Goal: Information Seeking & Learning: Learn about a topic

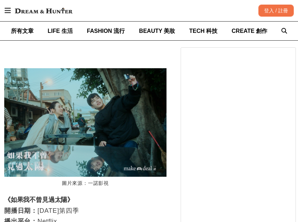
scroll to position [0, 324]
drag, startPoint x: 12, startPoint y: 58, endPoint x: 68, endPoint y: 61, distance: 55.2
click at [68, 196] on strong "《如果我不曾見過太陽》" at bounding box center [38, 199] width 69 height 7
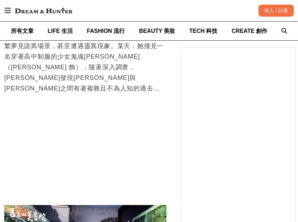
scroll to position [2791, 0]
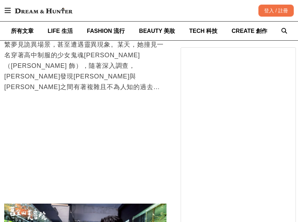
drag, startPoint x: 12, startPoint y: 130, endPoint x: 46, endPoint y: 130, distance: 33.9
drag, startPoint x: 48, startPoint y: 129, endPoint x: 12, endPoint y: 129, distance: 36.1
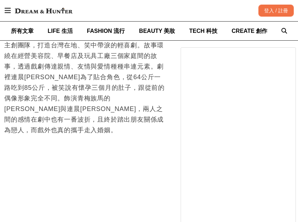
scroll to position [0, 0]
drag, startPoint x: 11, startPoint y: 153, endPoint x: 36, endPoint y: 152, distance: 25.1
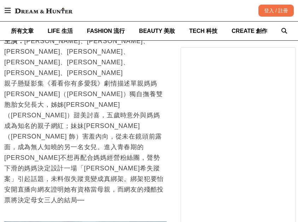
scroll to position [0, 324]
drag, startPoint x: 13, startPoint y: 64, endPoint x: 25, endPoint y: 64, distance: 12.0
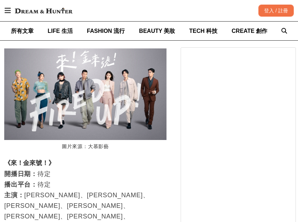
scroll to position [0, 487]
drag, startPoint x: 18, startPoint y: 112, endPoint x: 53, endPoint y: 112, distance: 35.3
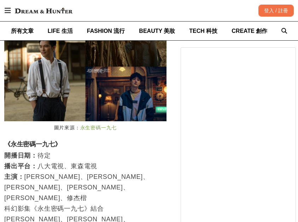
scroll to position [0, 811]
drag, startPoint x: 12, startPoint y: 152, endPoint x: 41, endPoint y: 152, distance: 29.0
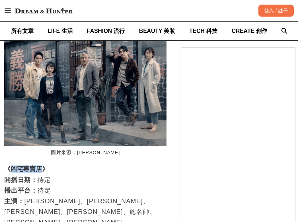
scroll to position [5183, 0]
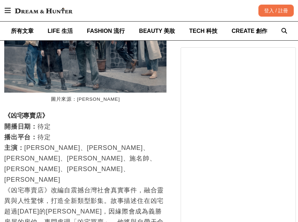
drag, startPoint x: 11, startPoint y: 89, endPoint x: 41, endPoint y: 89, distance: 29.7
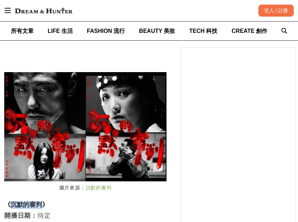
scroll to position [5544, 0]
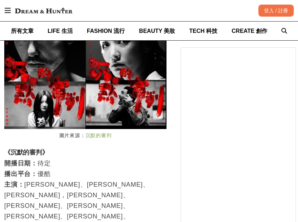
drag, startPoint x: 12, startPoint y: 118, endPoint x: 42, endPoint y: 119, distance: 29.7
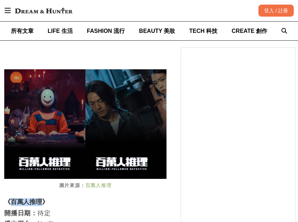
scroll to position [0, 162]
drag, startPoint x: 12, startPoint y: 72, endPoint x: 60, endPoint y: 72, distance: 47.7
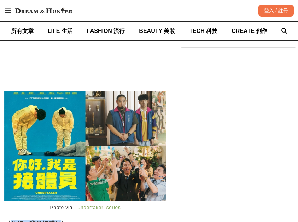
scroll to position [0, 0]
